Goal: Check status: Check status

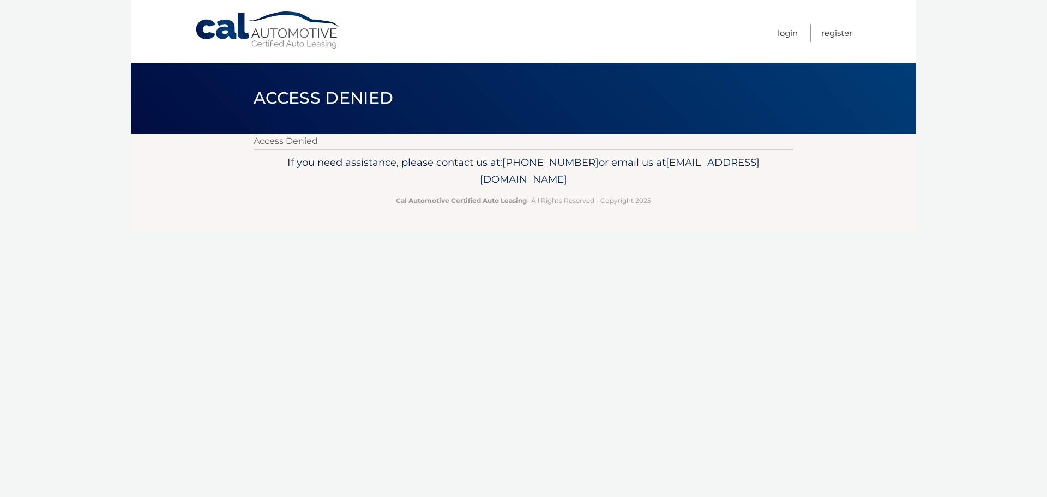
click at [233, 26] on link "Cal Automotive" at bounding box center [268, 30] width 147 height 39
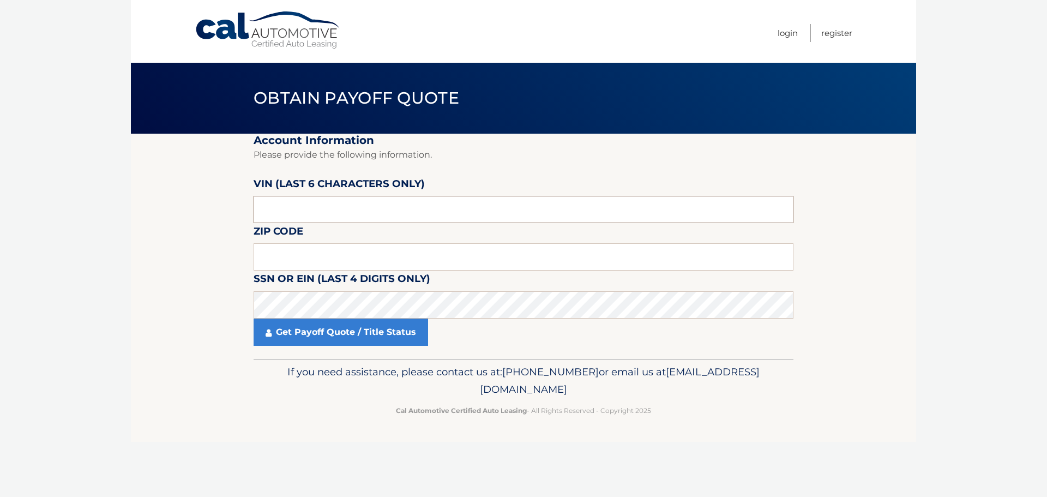
click at [296, 220] on input "text" at bounding box center [524, 209] width 540 height 27
paste input "409530"
type input "409530"
click at [323, 261] on input "text" at bounding box center [524, 256] width 540 height 27
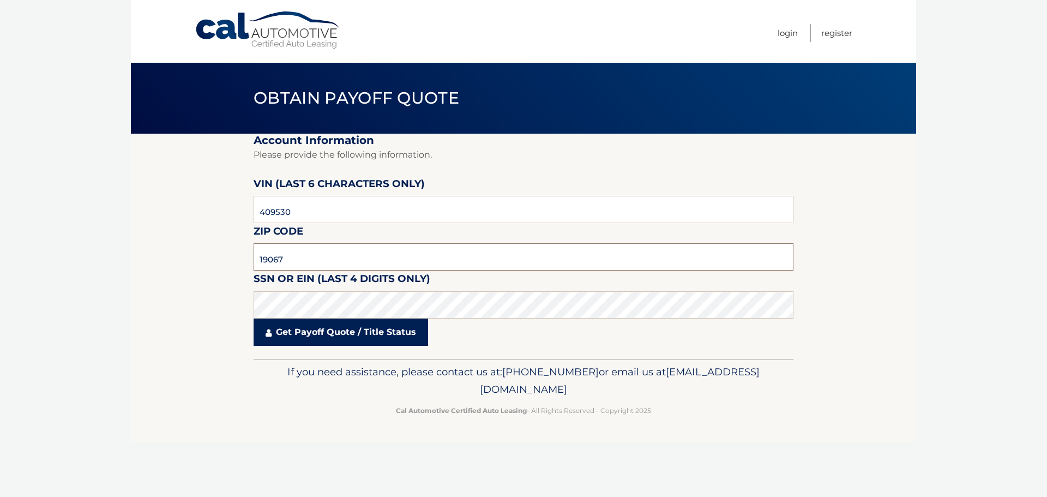
type input "19067"
click at [314, 321] on link "Get Payoff Quote / Title Status" at bounding box center [341, 332] width 175 height 27
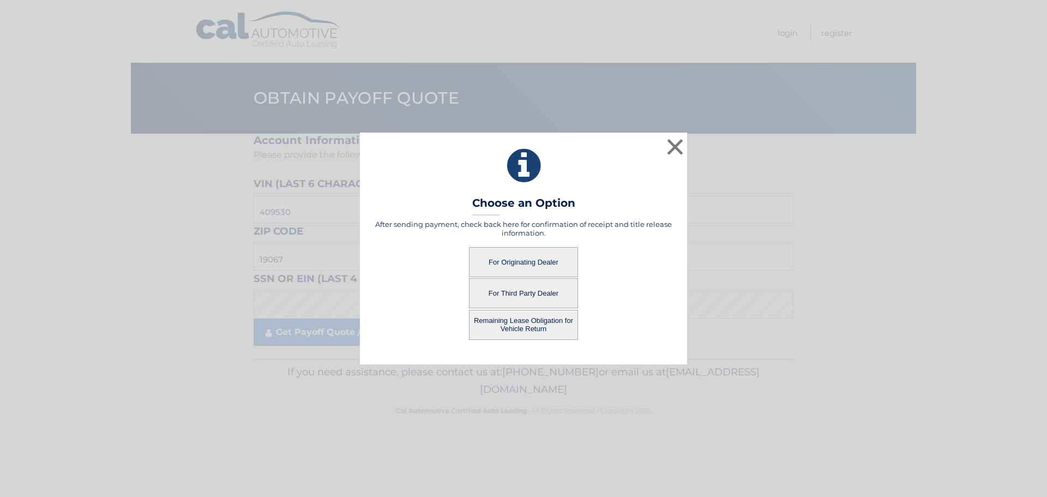
click at [513, 259] on button "For Originating Dealer" at bounding box center [523, 262] width 109 height 30
click at [545, 265] on button "For Originating Dealer" at bounding box center [523, 262] width 109 height 30
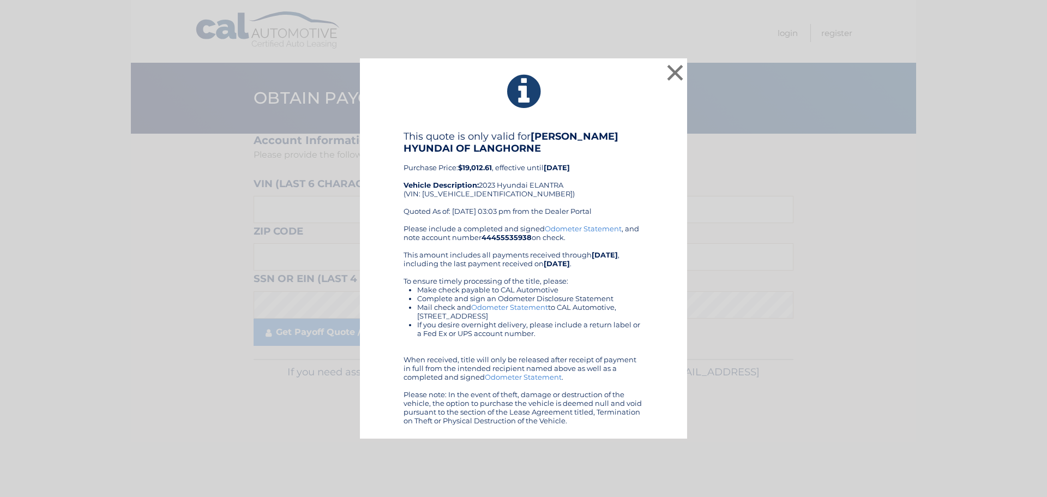
drag, startPoint x: 459, startPoint y: 167, endPoint x: 525, endPoint y: 164, distance: 66.1
click at [525, 164] on div "This quote is only valid for FRED BEANS HYUNDAI OF LANGHORNE Purchase Price: $1…" at bounding box center [524, 177] width 240 height 94
drag, startPoint x: 548, startPoint y: 206, endPoint x: 547, endPoint y: 200, distance: 6.1
click at [548, 203] on div "This quote is only valid for FRED BEANS HYUNDAI OF LANGHORNE Purchase Price: $1…" at bounding box center [524, 177] width 240 height 94
click at [670, 73] on button "×" at bounding box center [675, 73] width 22 height 22
